Goal: Task Accomplishment & Management: Use online tool/utility

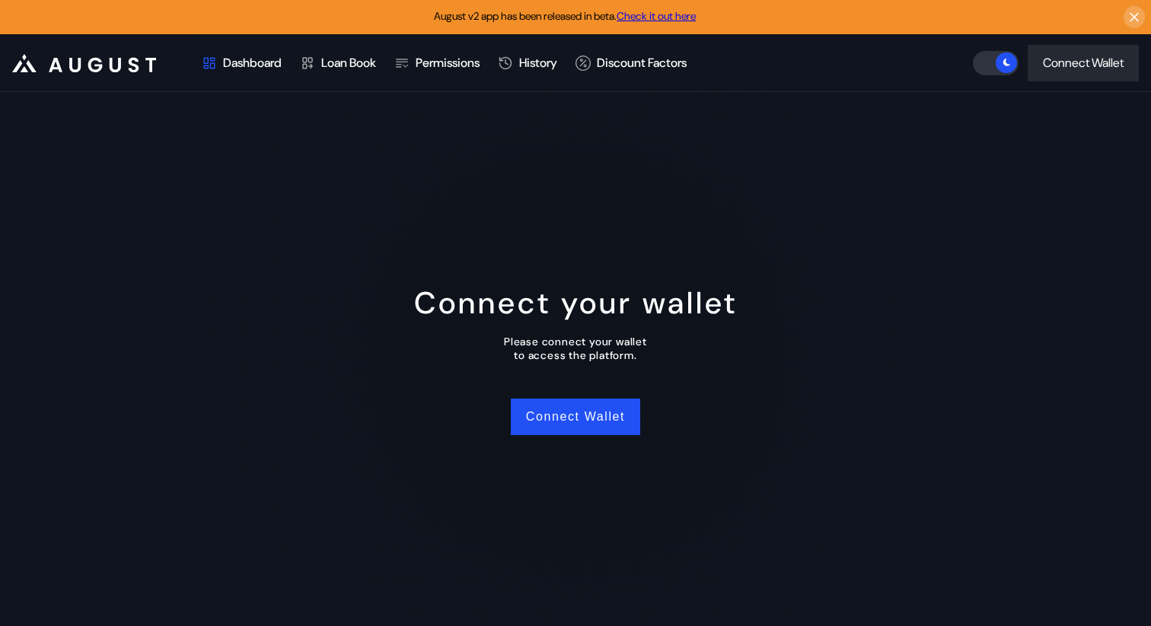
click at [765, 72] on header ".cls-1 { fill: #fff; stroke-width: 0px; } Dashboard Loan Book Permissions Histo…" at bounding box center [575, 63] width 1151 height 58
click at [594, 409] on button "Connect Wallet" at bounding box center [575, 417] width 129 height 37
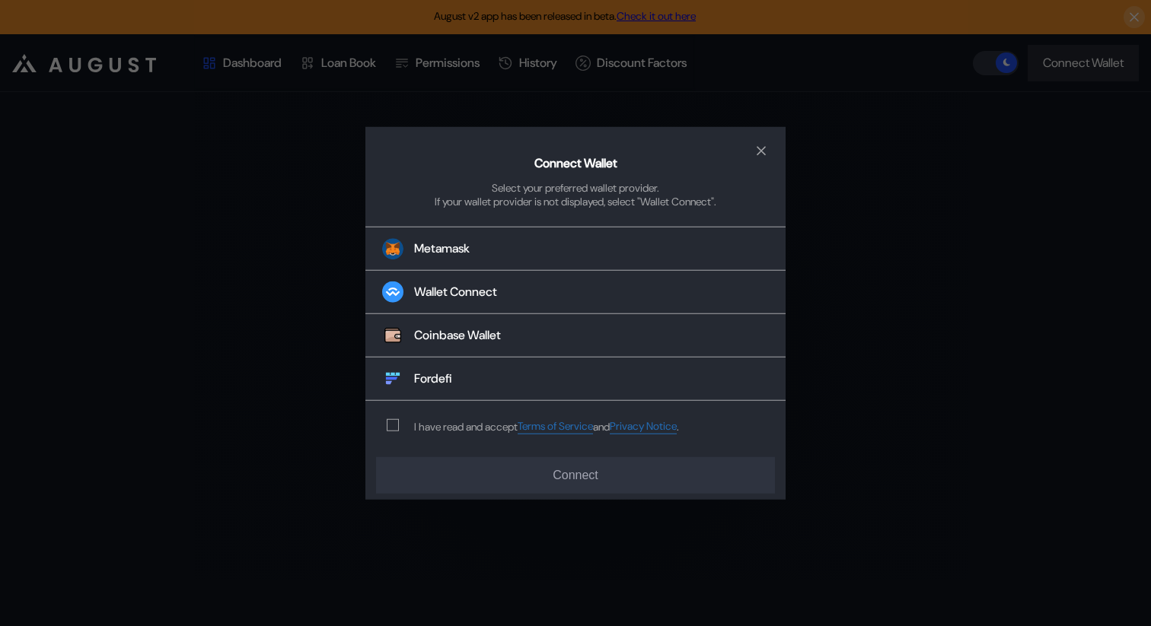
click at [412, 416] on div "I have read and accept Terms of Service and Privacy Notice ." at bounding box center [529, 426] width 329 height 50
click at [399, 424] on div "modal" at bounding box center [396, 425] width 18 height 12
click at [396, 425] on span "modal" at bounding box center [392, 425] width 11 height 11
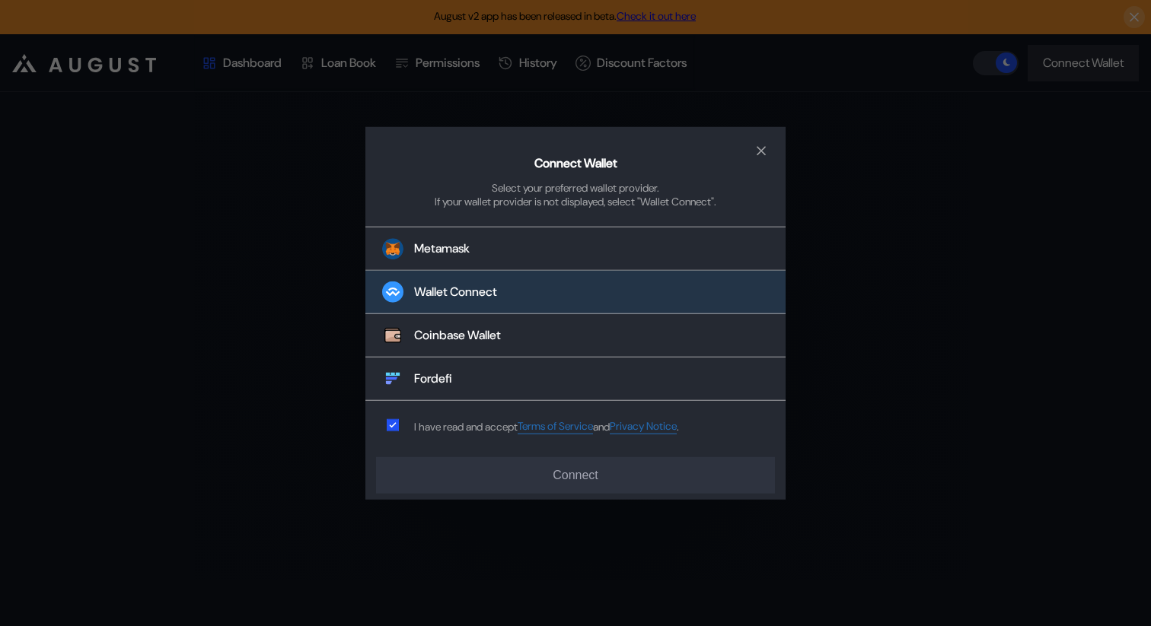
click at [437, 301] on button "Wallet Connect" at bounding box center [575, 292] width 420 height 43
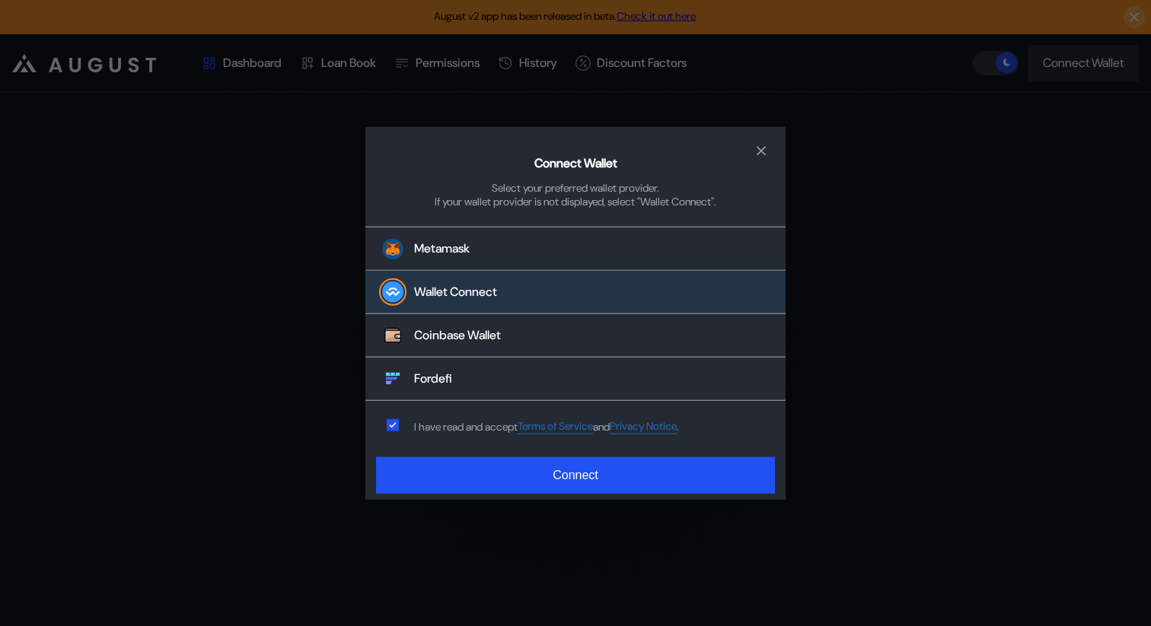
click at [604, 498] on div "Connect Wallet Select your preferred wallet provider. If your wallet provider i…" at bounding box center [575, 313] width 420 height 374
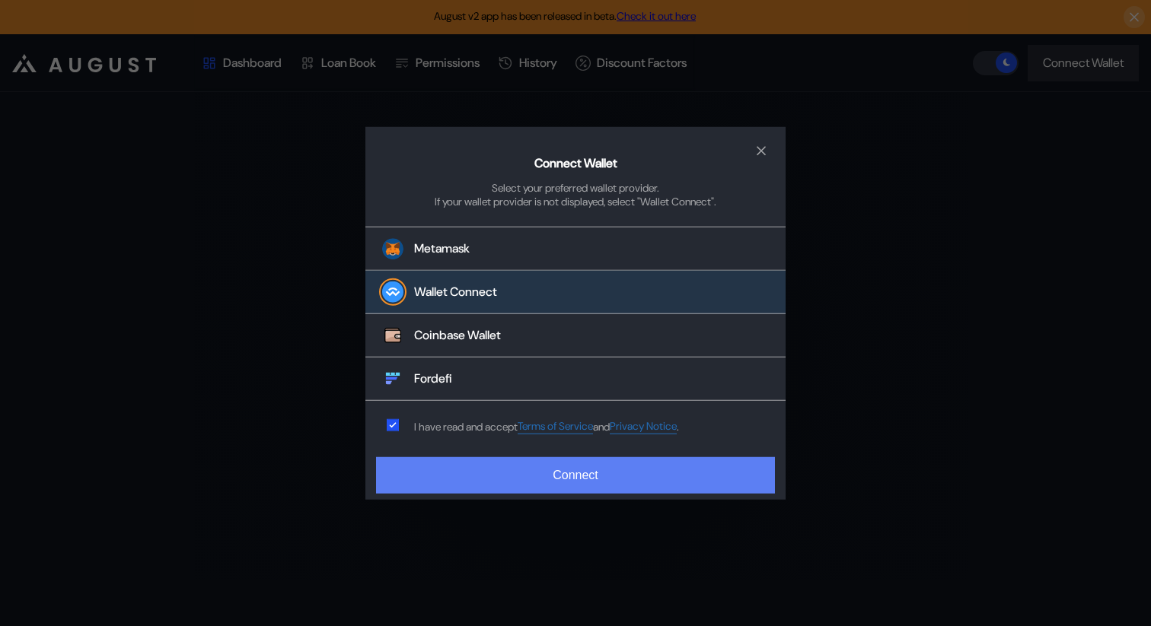
click at [604, 490] on button "Connect" at bounding box center [575, 475] width 399 height 37
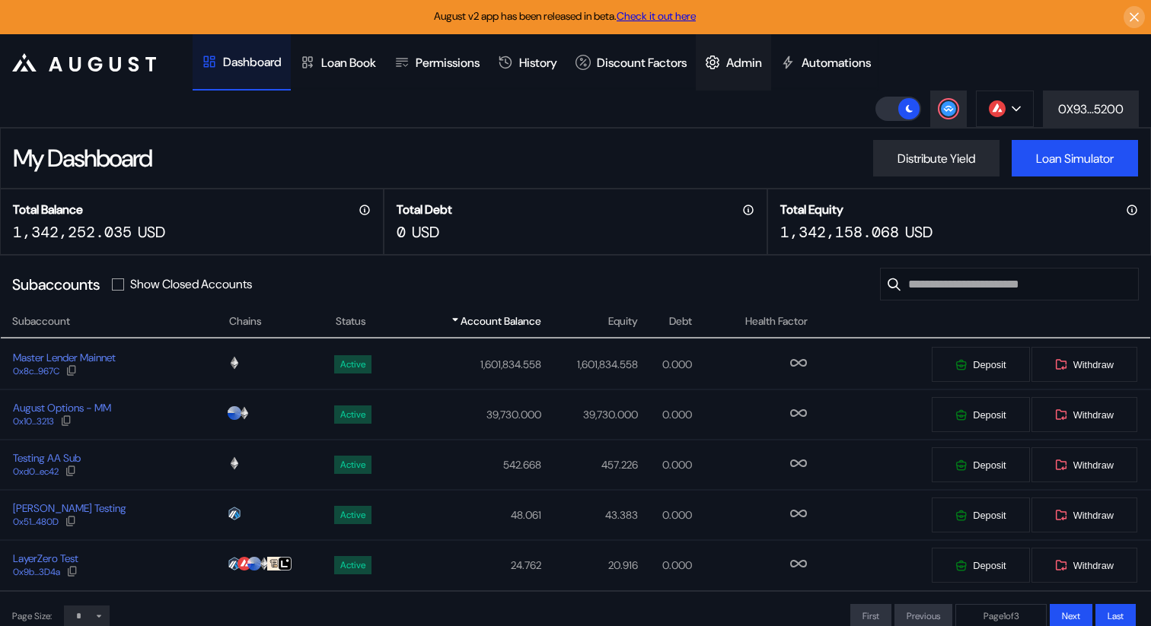
click at [726, 57] on div at bounding box center [715, 62] width 21 height 15
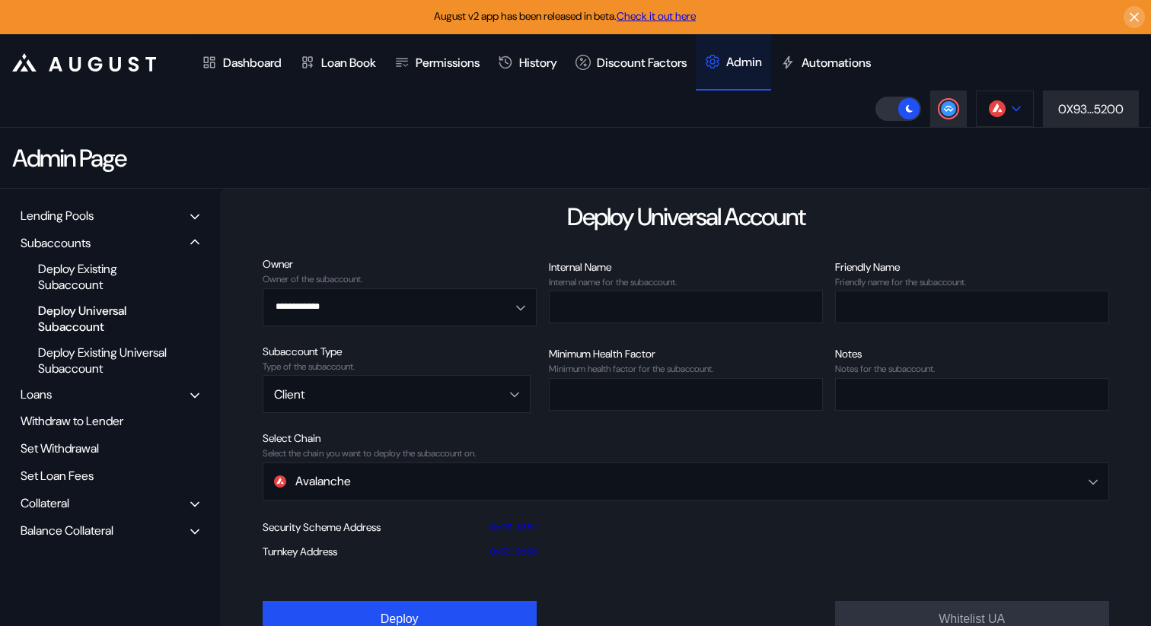
click at [1006, 126] on button at bounding box center [1005, 109] width 58 height 37
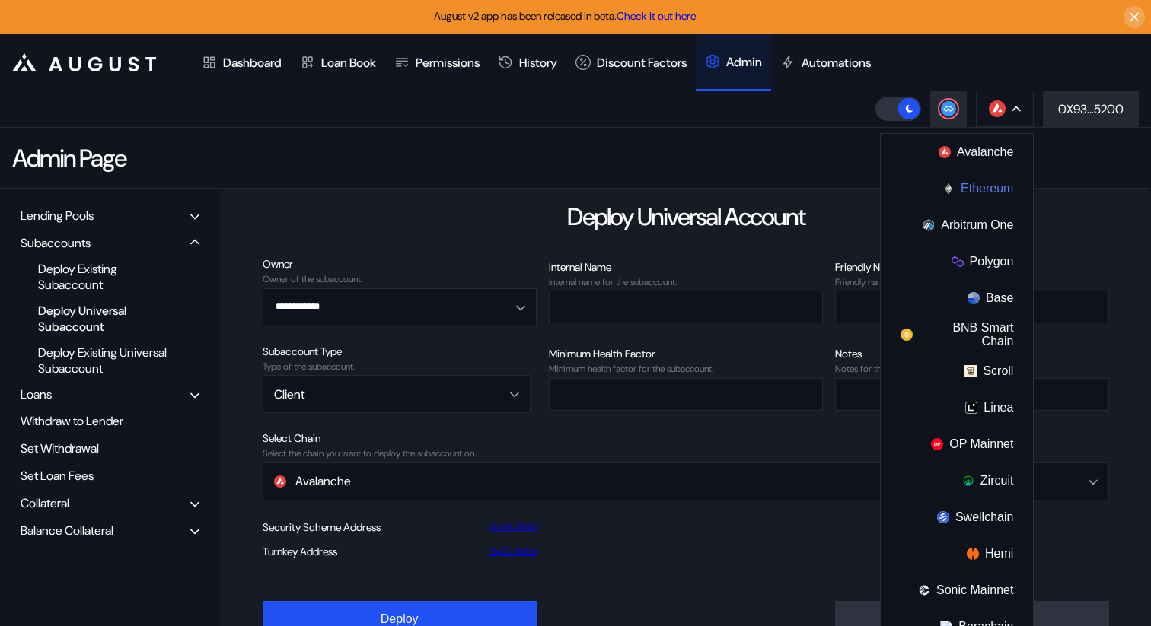
click at [979, 190] on button "Ethereum" at bounding box center [957, 188] width 152 height 37
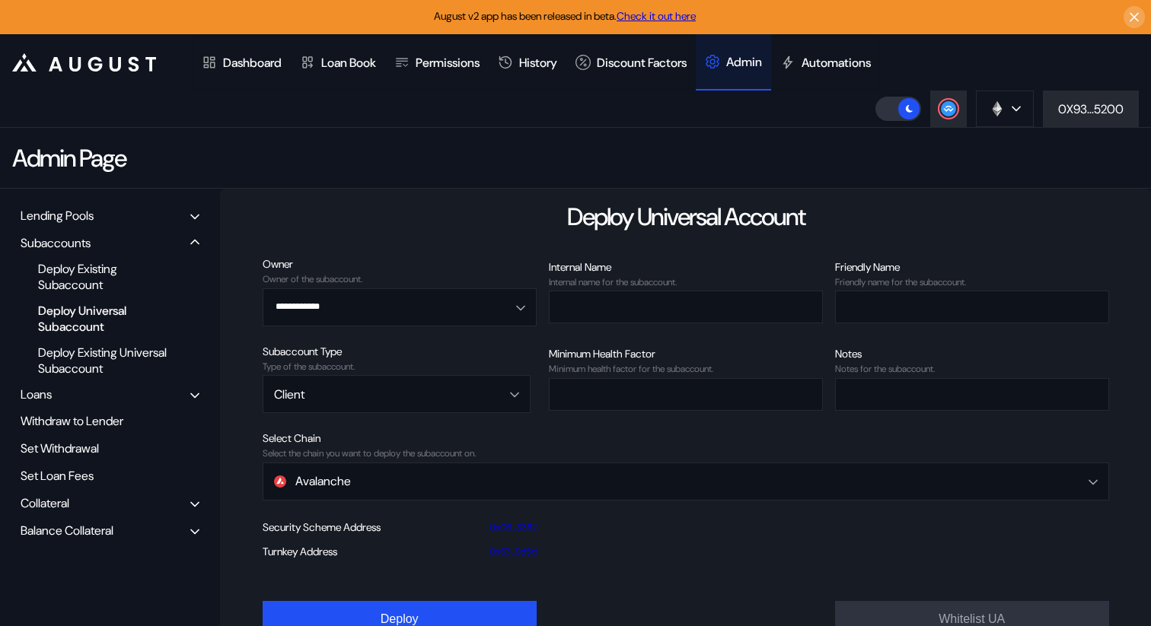
click at [196, 505] on icon at bounding box center [195, 504] width 8 height 4
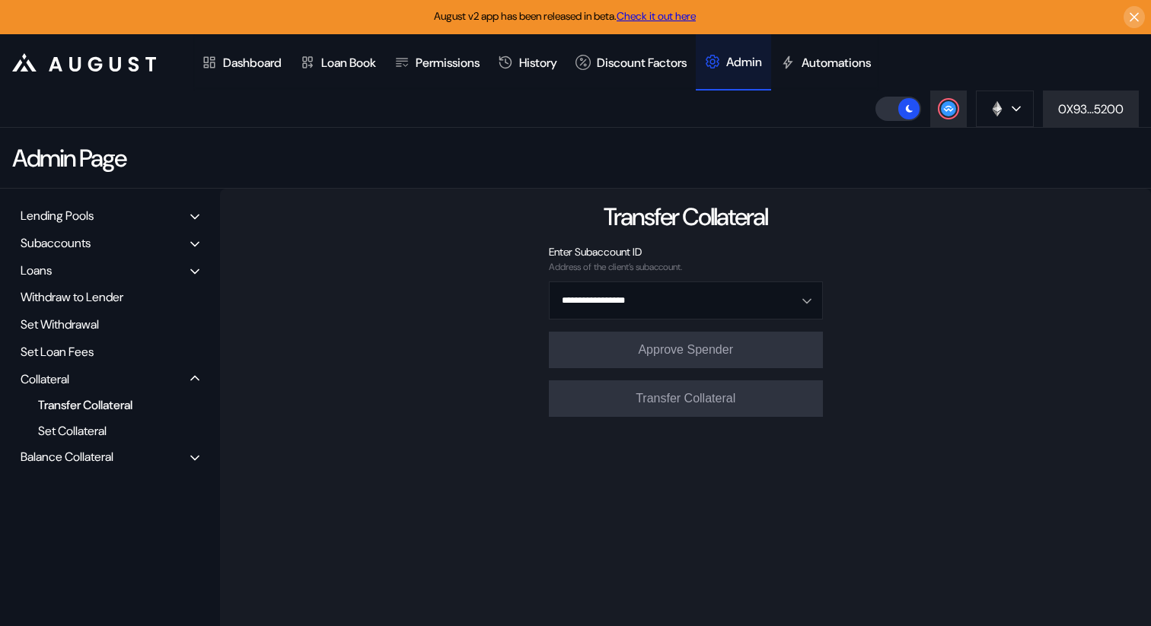
click at [125, 400] on div "Transfer Collateral" at bounding box center [104, 405] width 148 height 21
click at [95, 413] on div "Transfer Collateral" at bounding box center [104, 405] width 148 height 21
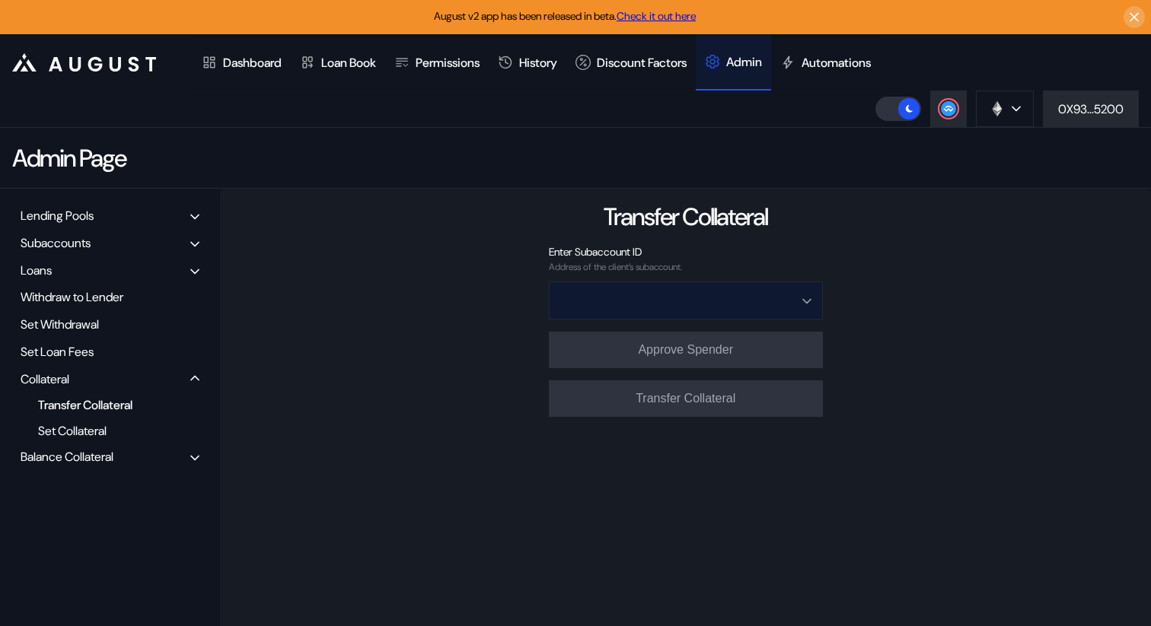
click at [667, 311] on input "Open menu" at bounding box center [677, 300] width 234 height 37
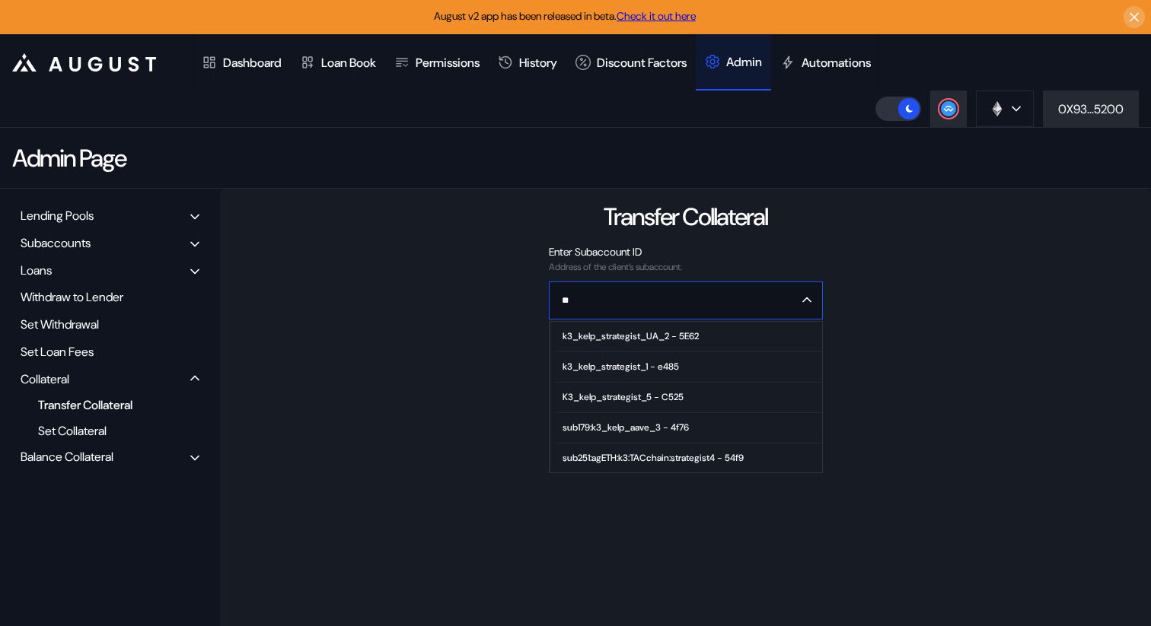
click at [648, 369] on div "k3_kelp_strategist_1 - e485" at bounding box center [620, 367] width 116 height 11
type input "**********"
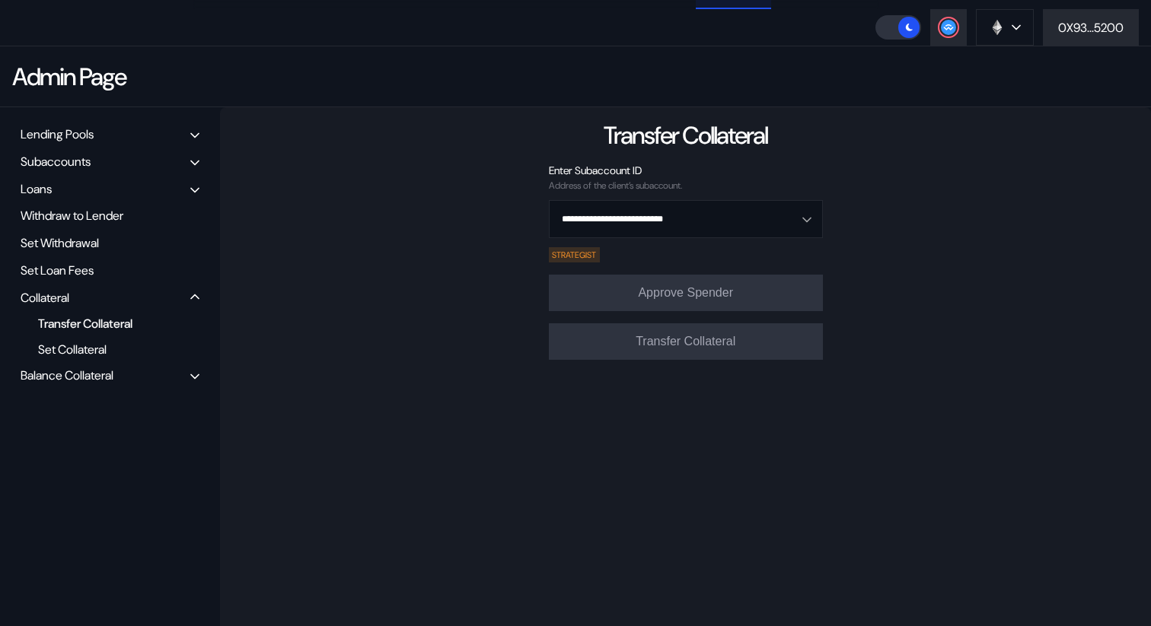
scroll to position [83, 0]
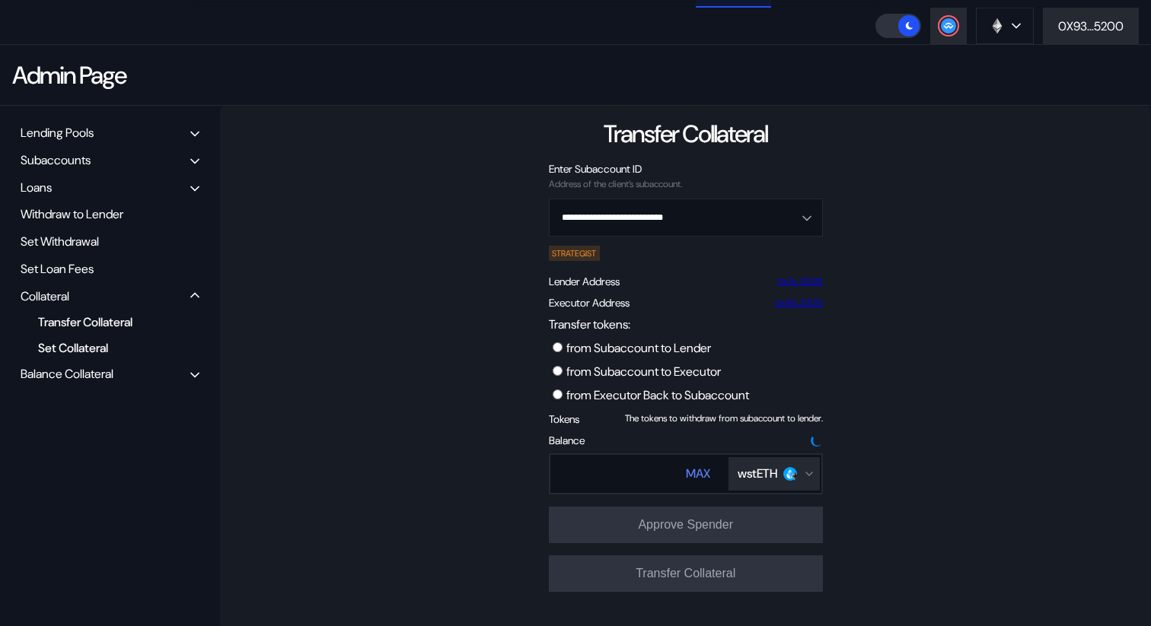
click at [94, 354] on div "Set Collateral" at bounding box center [104, 348] width 148 height 21
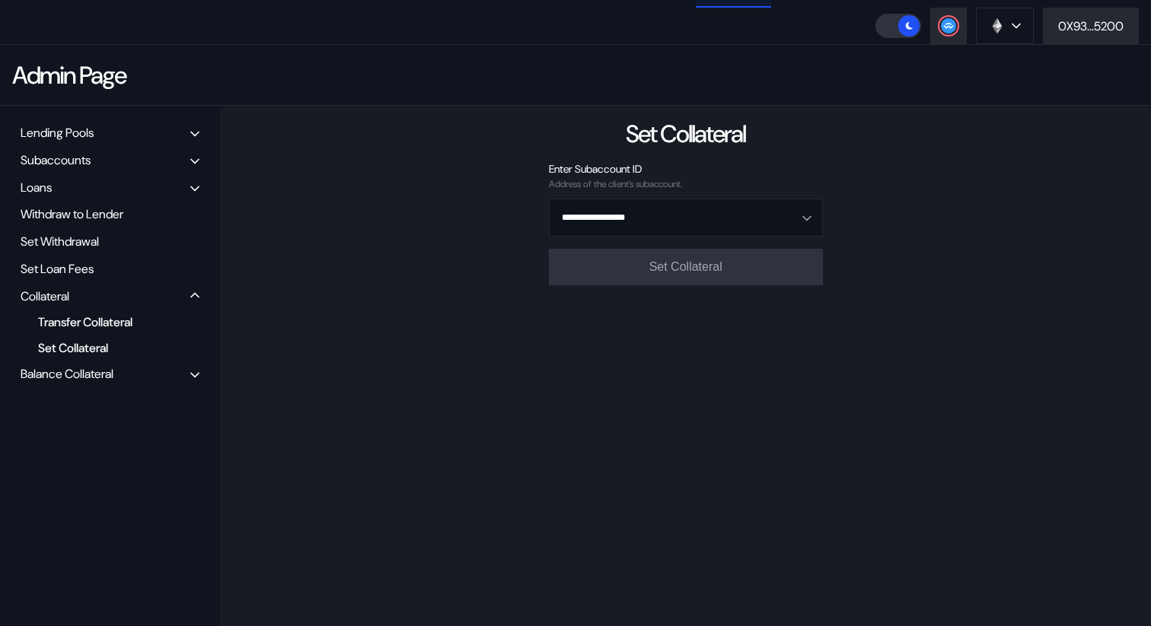
click at [99, 317] on div "Transfer Collateral" at bounding box center [104, 322] width 148 height 21
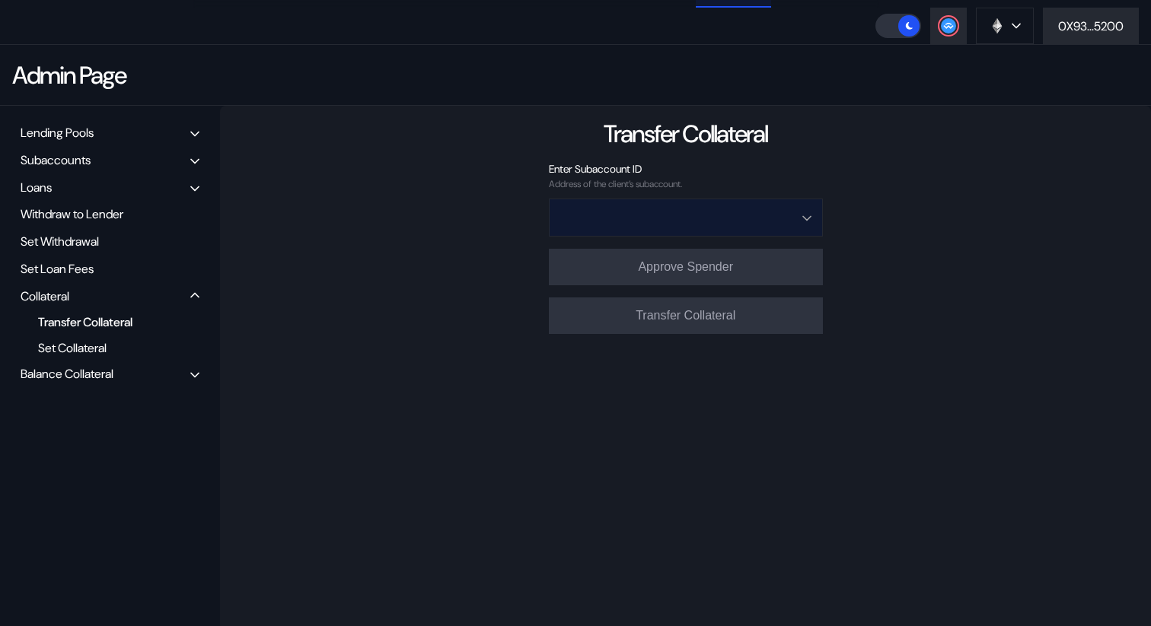
click at [658, 228] on input "Open menu" at bounding box center [677, 217] width 234 height 37
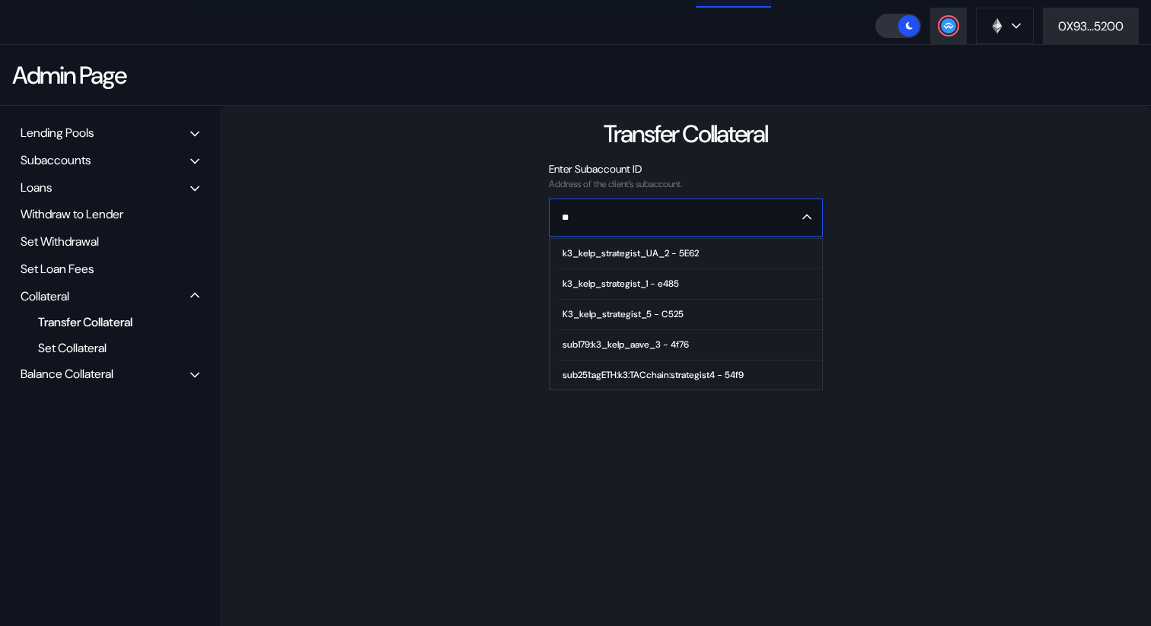
click at [657, 276] on span "k3_kelp_strategist_1 - e485" at bounding box center [688, 284] width 265 height 30
type input "**********"
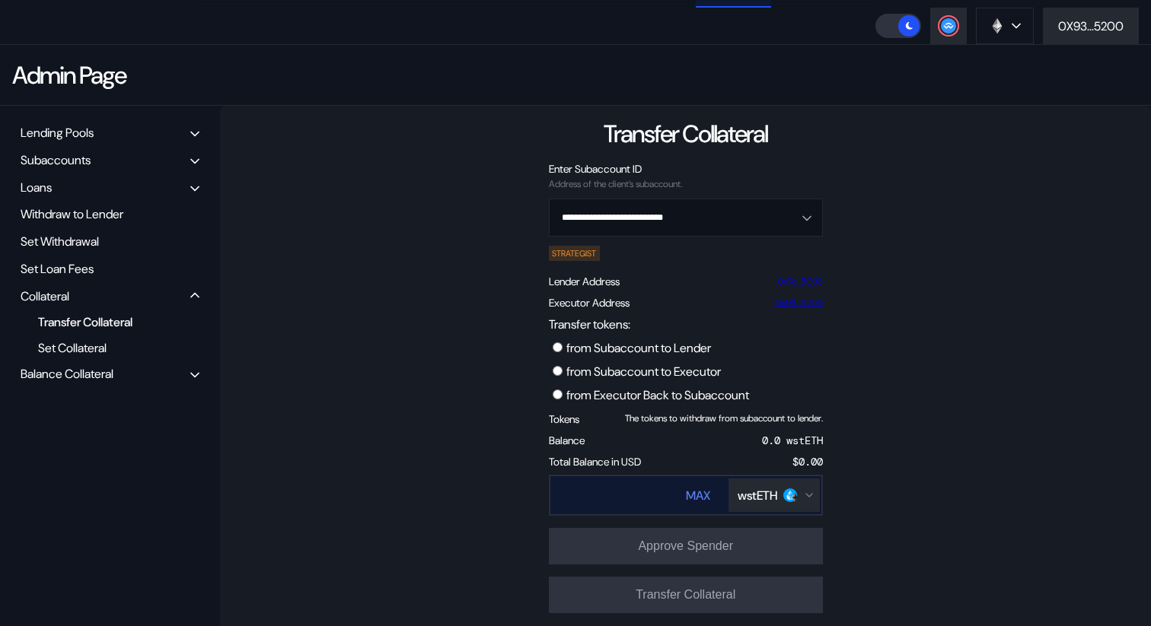
click at [803, 502] on div "wstETH" at bounding box center [773, 496] width 73 height 16
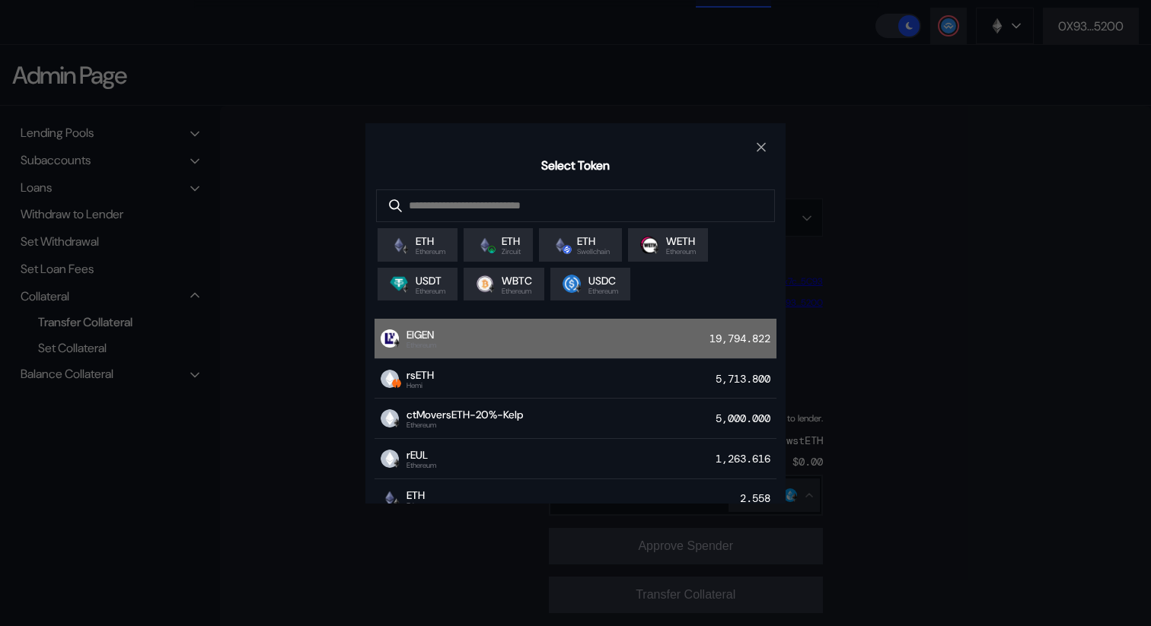
click at [514, 346] on div "EIGEN Ethereum 19,794.822" at bounding box center [575, 339] width 402 height 40
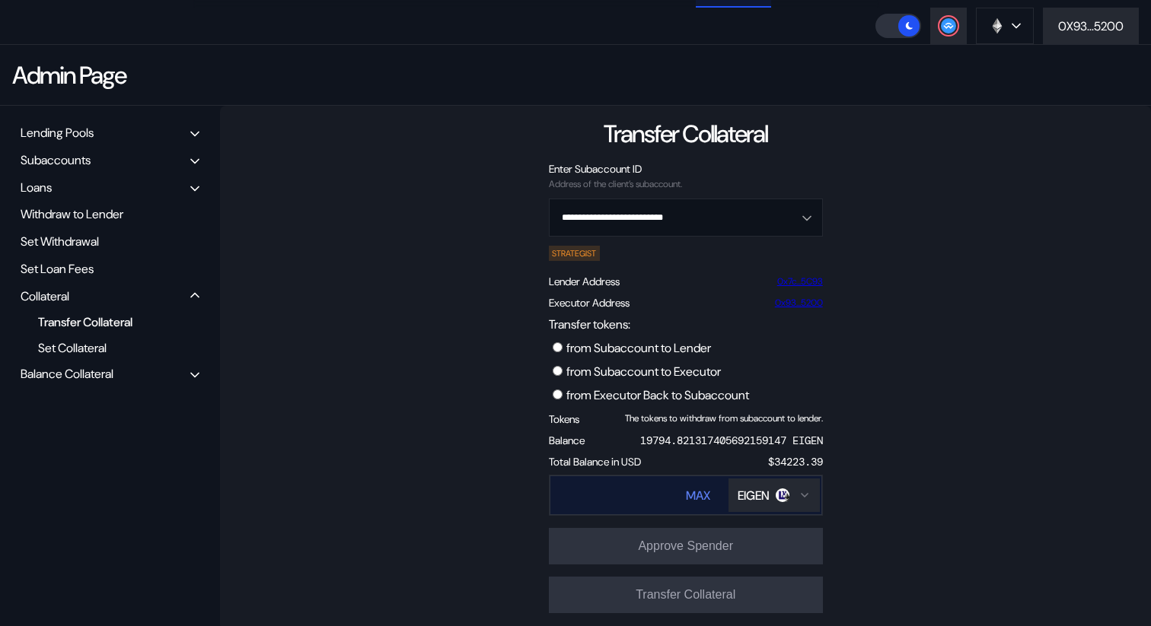
click at [703, 499] on div "MAX" at bounding box center [698, 496] width 24 height 16
type input "**********"
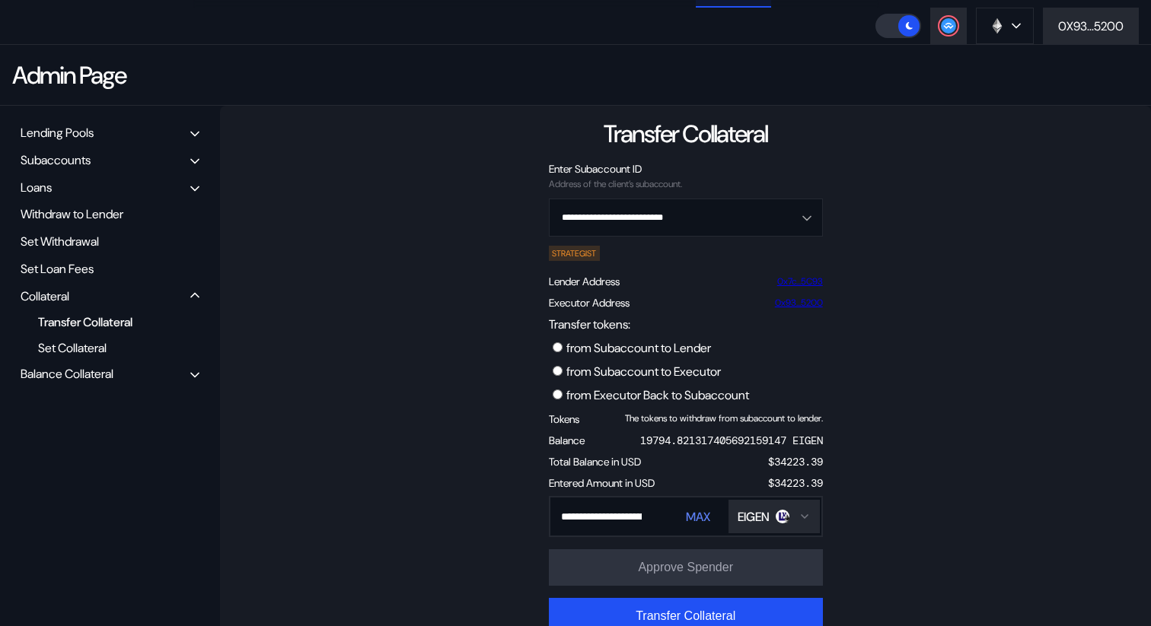
scroll to position [104, 0]
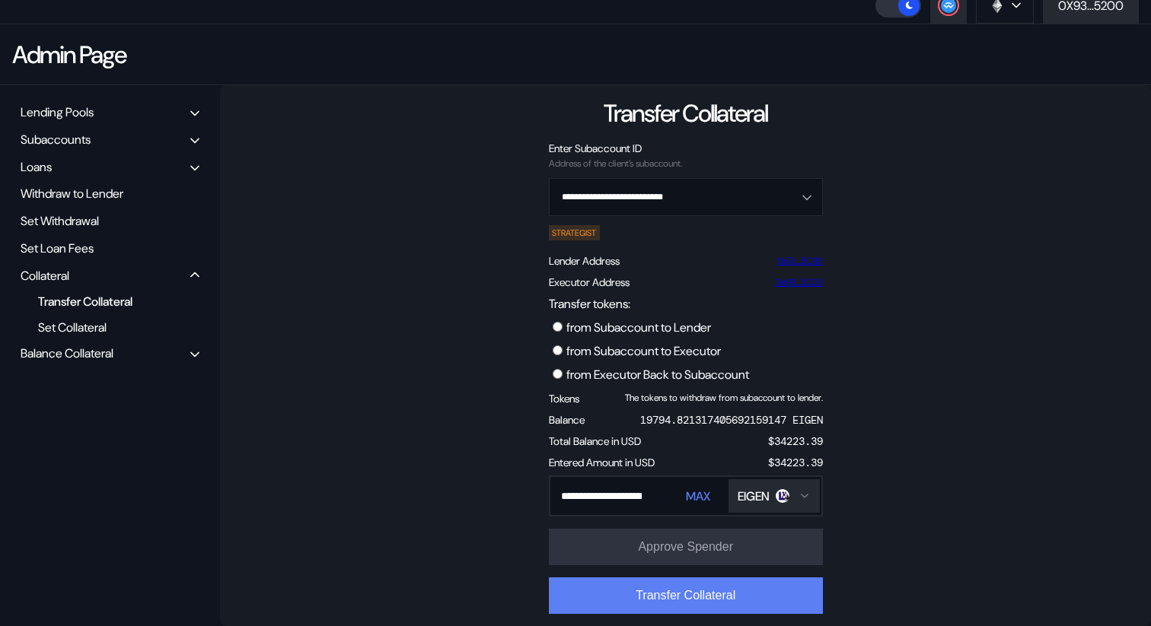
click at [703, 593] on button "Transfer Collateral" at bounding box center [686, 596] width 274 height 37
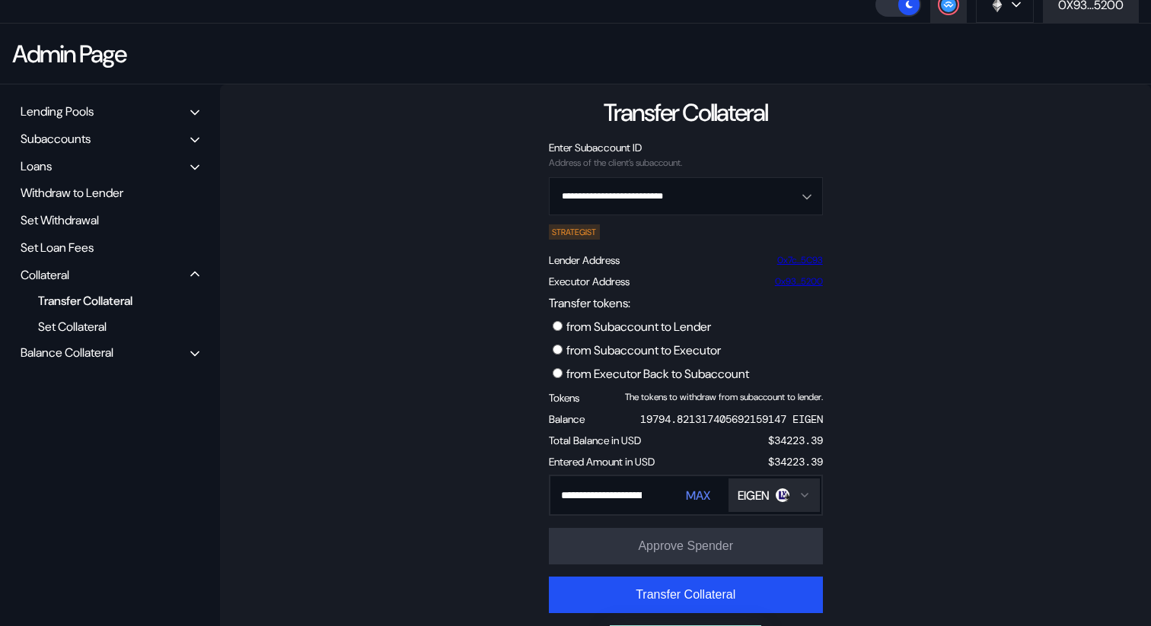
click at [496, 109] on div "**********" at bounding box center [685, 388] width 931 height 608
